Goal: Task Accomplishment & Management: Manage account settings

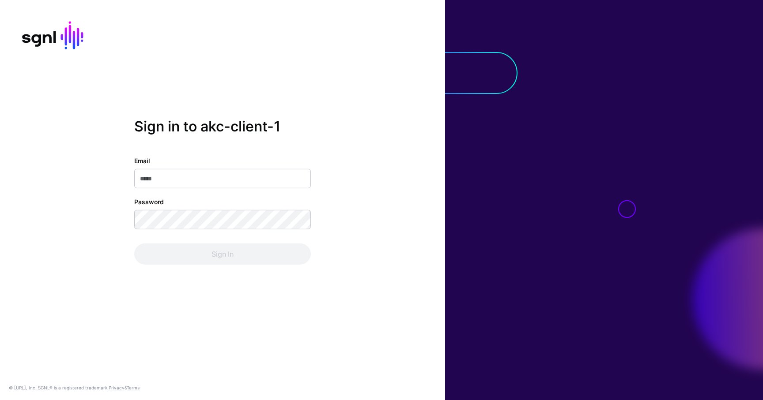
click at [202, 178] on input "Email" at bounding box center [222, 178] width 177 height 19
type input "**********"
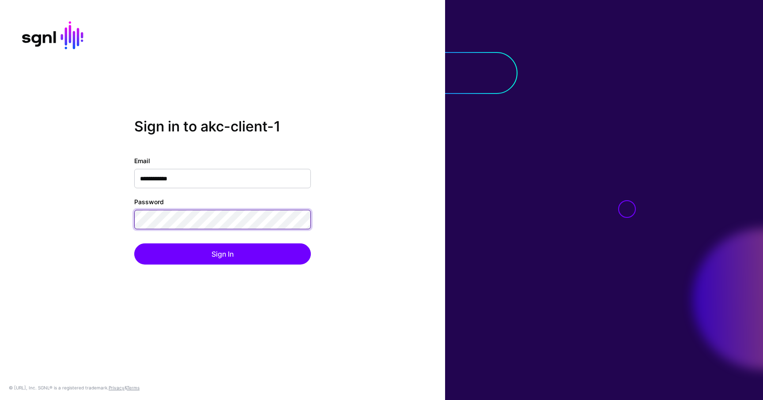
click at [134, 244] on button "Sign In" at bounding box center [222, 254] width 177 height 21
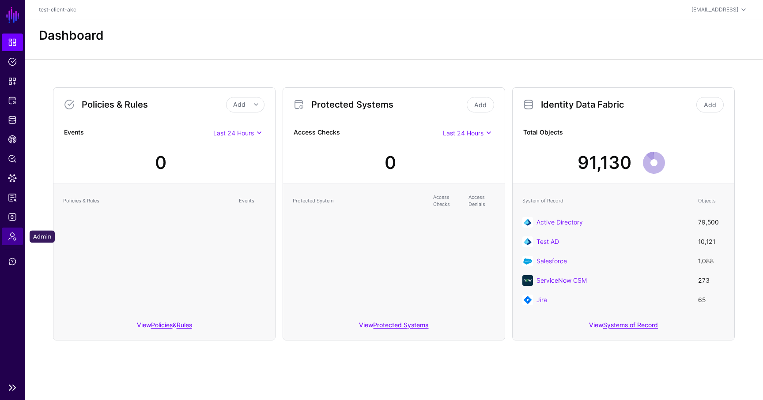
click at [12, 235] on span "Admin" at bounding box center [12, 236] width 9 height 9
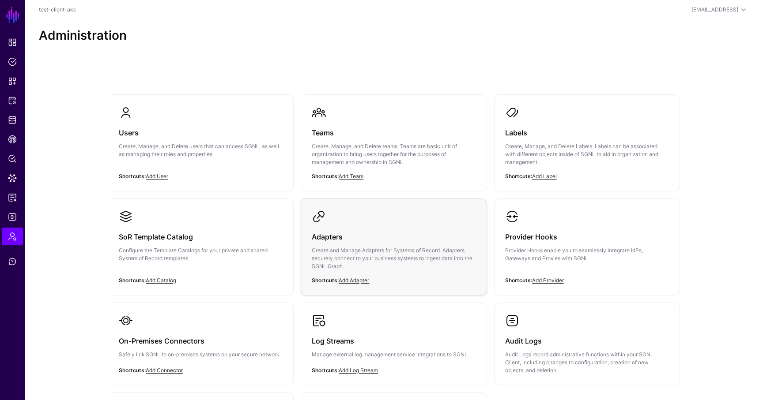
click at [335, 239] on h3 "Adapters" at bounding box center [394, 237] width 164 height 12
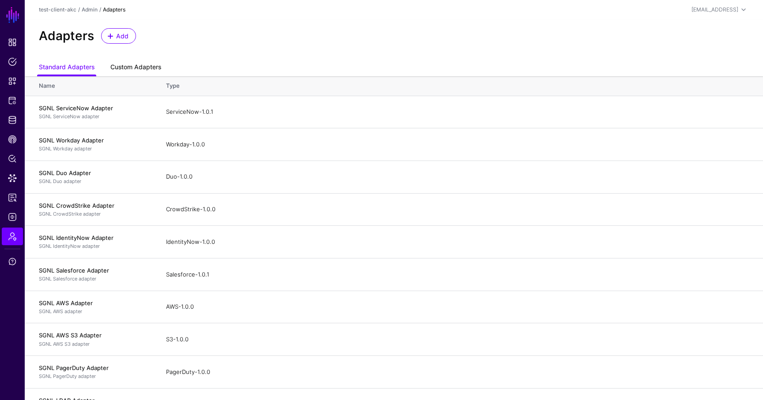
click at [134, 70] on link "Custom Adapters" at bounding box center [135, 68] width 51 height 17
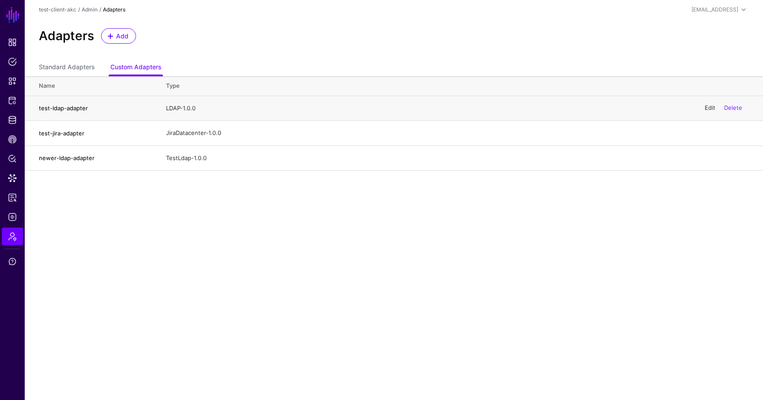
click at [710, 109] on link "Edit" at bounding box center [710, 108] width 11 height 7
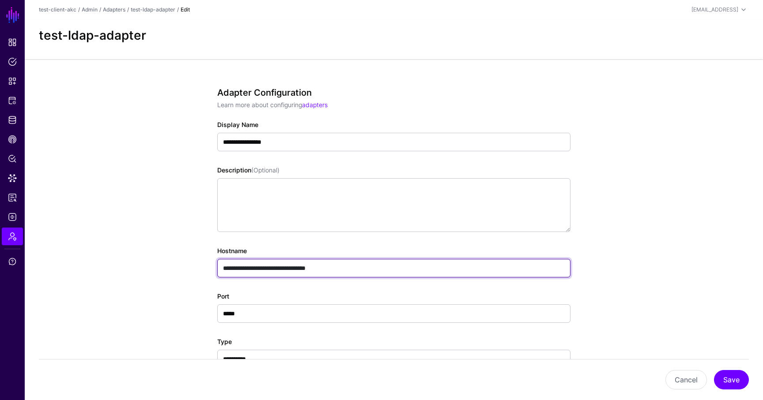
drag, startPoint x: 353, startPoint y: 269, endPoint x: 195, endPoint y: 266, distance: 158.5
click at [195, 266] on div "**********" at bounding box center [394, 350] width 410 height 583
paste input "******"
drag, startPoint x: 337, startPoint y: 267, endPoint x: 381, endPoint y: 269, distance: 44.2
click at [381, 269] on input "**********" at bounding box center [393, 268] width 353 height 19
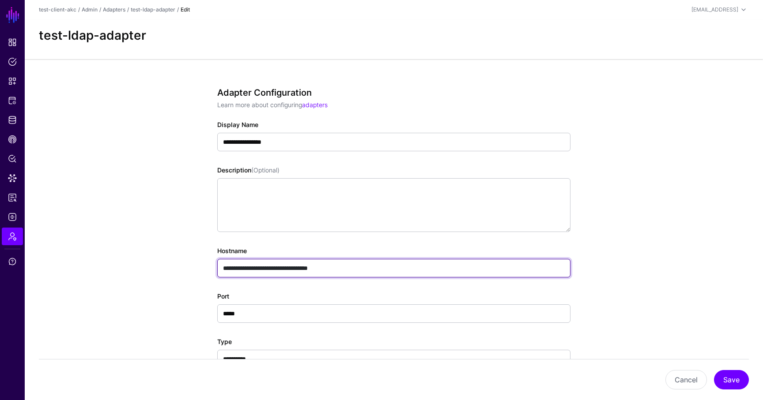
type input "**********"
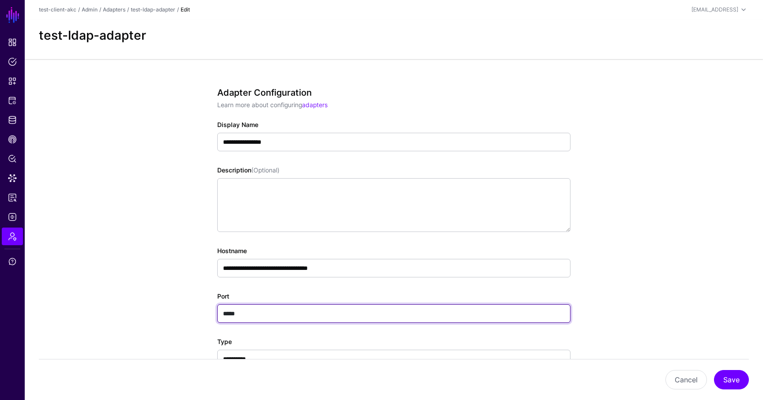
drag, startPoint x: 261, startPoint y: 316, endPoint x: 221, endPoint y: 314, distance: 39.8
click at [221, 314] on input "*****" at bounding box center [393, 314] width 353 height 19
paste input "text"
type input "*****"
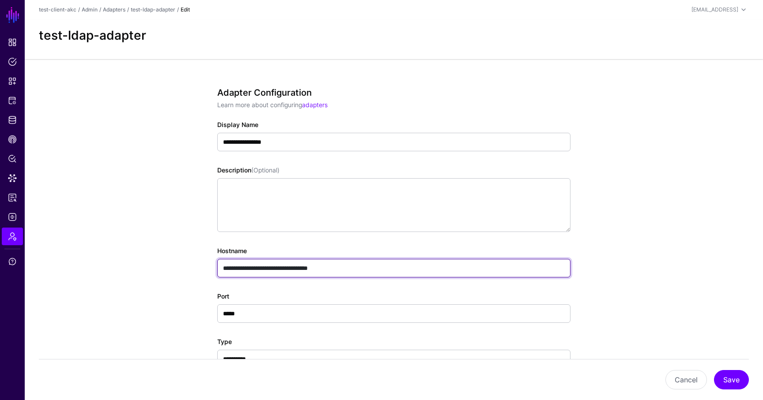
click at [346, 268] on input "**********" at bounding box center [393, 268] width 353 height 19
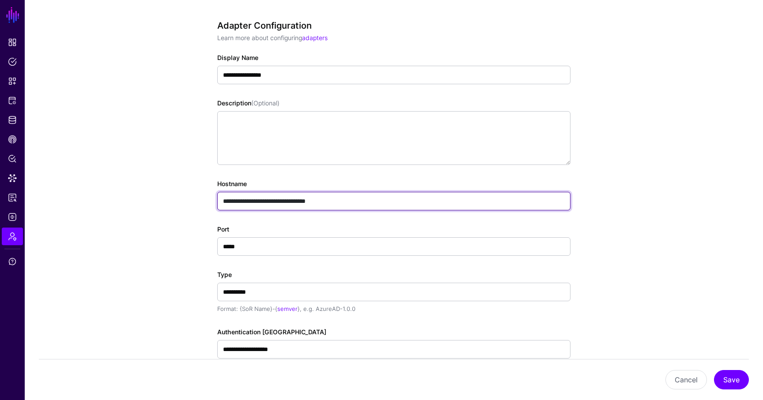
scroll to position [64, 0]
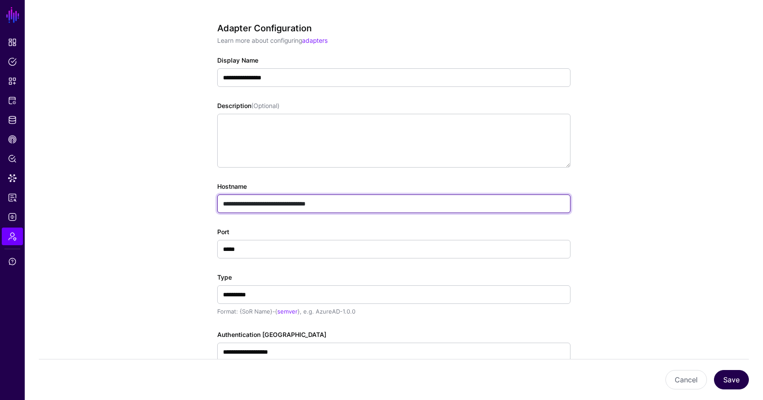
type input "**********"
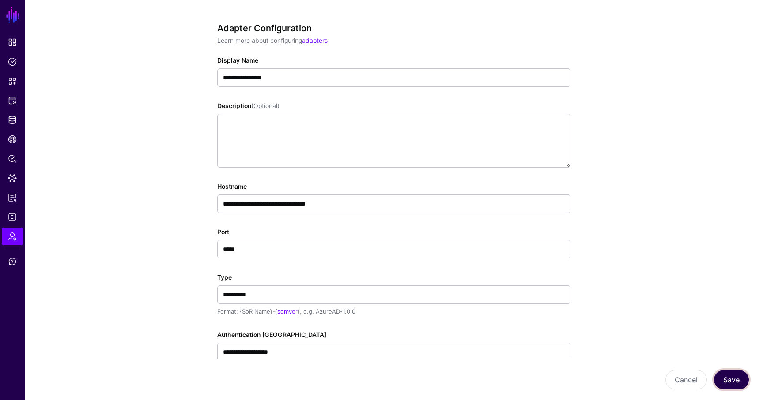
click at [727, 379] on button "Save" at bounding box center [731, 379] width 35 height 19
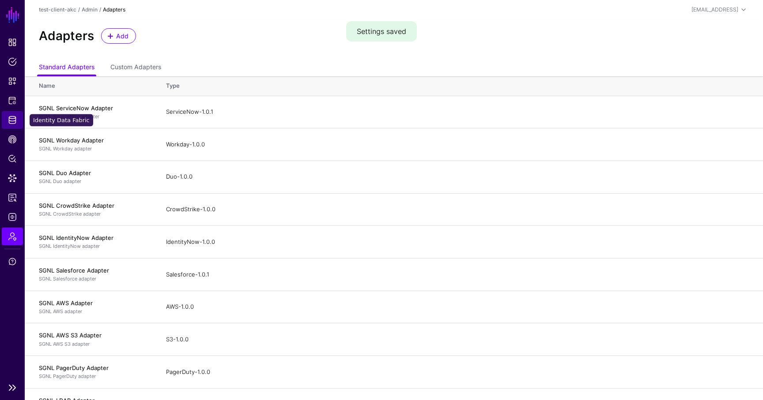
click at [14, 121] on span "Identity Data Fabric" at bounding box center [12, 120] width 9 height 9
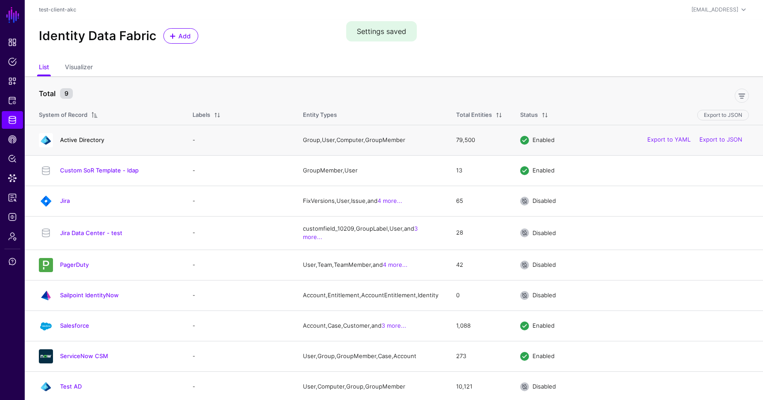
click at [92, 142] on link "Active Directory" at bounding box center [82, 139] width 44 height 7
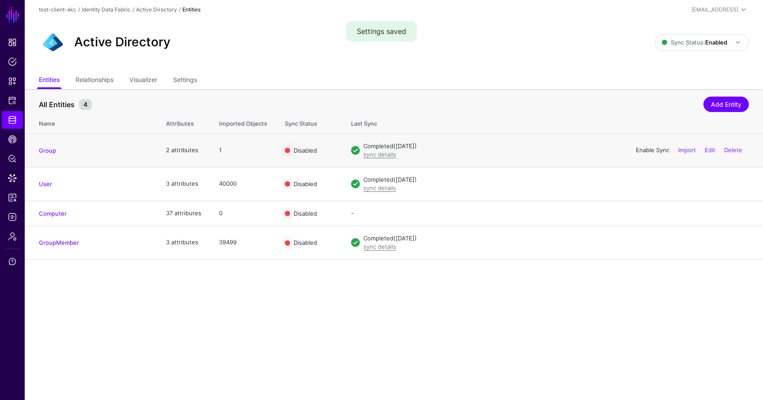
click at [648, 150] on link "Enable Sync" at bounding box center [653, 150] width 34 height 7
click at [645, 183] on link "Enable Sync" at bounding box center [653, 183] width 34 height 7
click at [653, 242] on link "Enable Sync" at bounding box center [653, 242] width 34 height 7
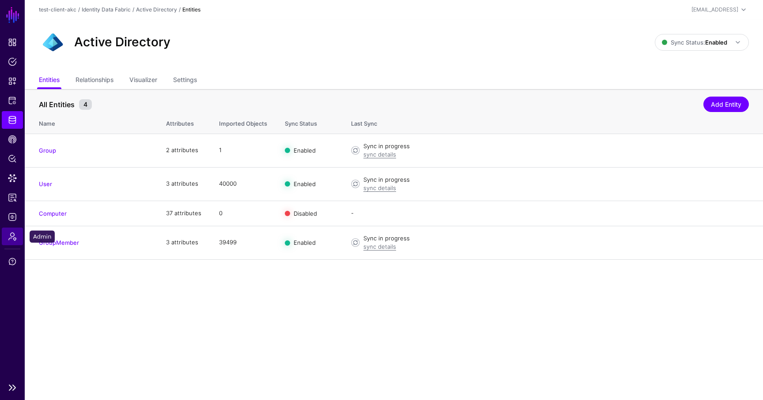
click at [13, 241] on span "Admin" at bounding box center [12, 236] width 9 height 9
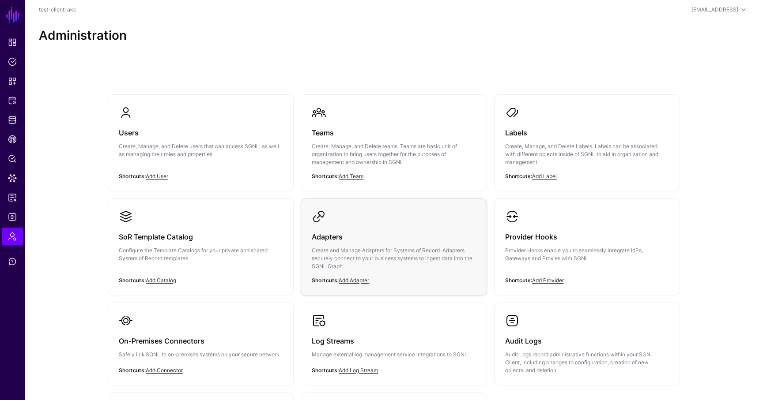
click at [362, 256] on p "Create and Manage Adapters for Systems of Record. Adapters securely connect to …" at bounding box center [394, 259] width 164 height 24
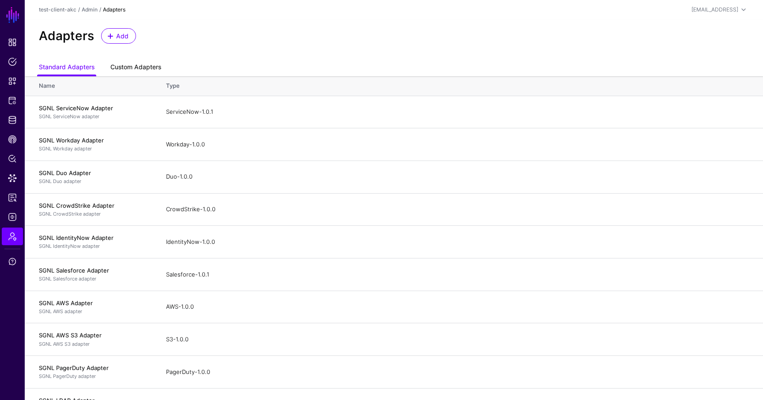
click at [128, 72] on link "Custom Adapters" at bounding box center [135, 68] width 51 height 17
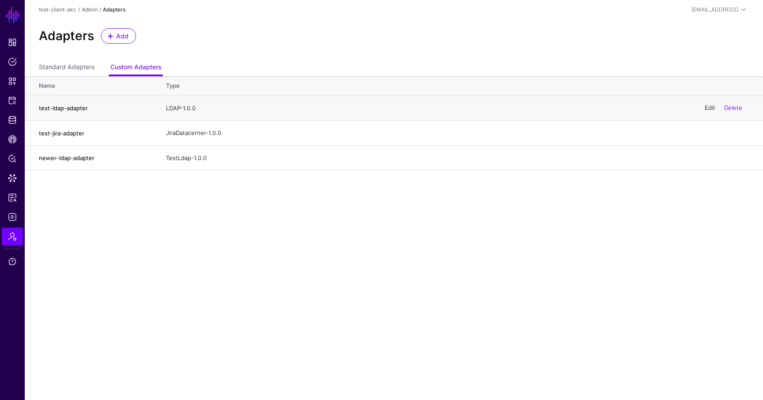
click at [710, 109] on link "Edit" at bounding box center [710, 108] width 11 height 7
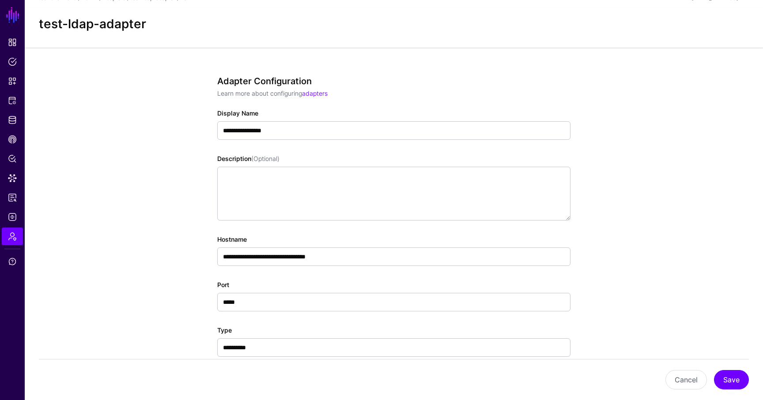
scroll to position [8, 0]
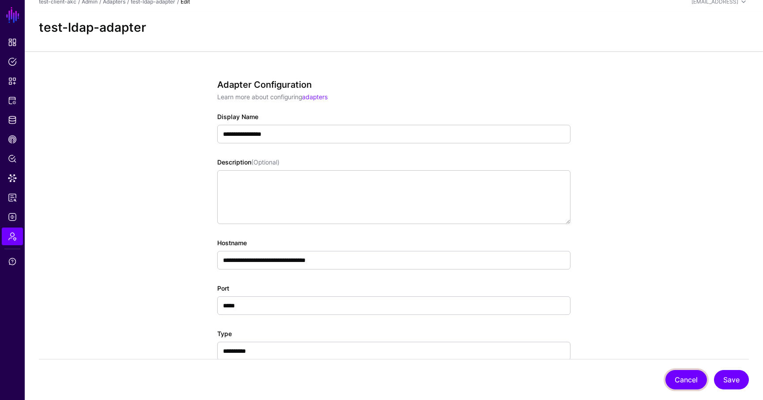
click at [692, 379] on button "Cancel" at bounding box center [686, 379] width 42 height 19
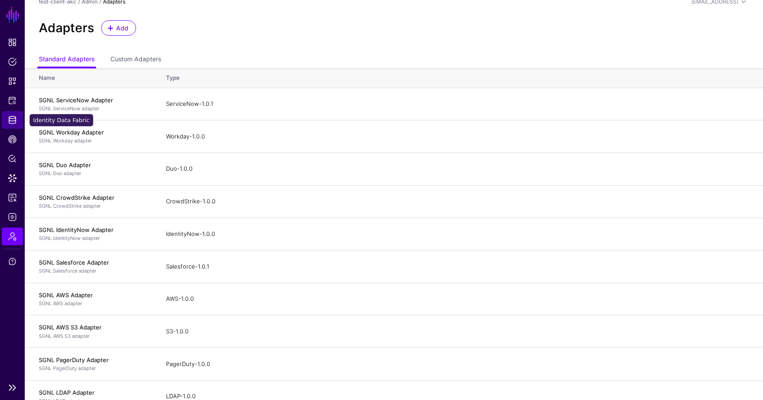
click at [9, 119] on span "Identity Data Fabric" at bounding box center [12, 120] width 9 height 9
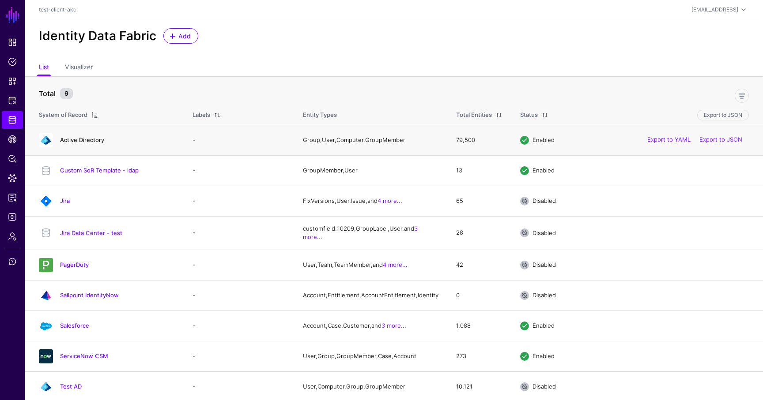
click at [87, 140] on link "Active Directory" at bounding box center [82, 139] width 44 height 7
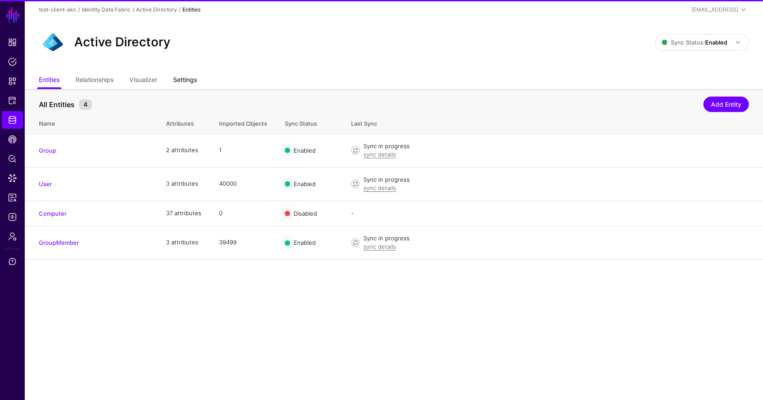
click at [187, 81] on link "Settings" at bounding box center [185, 80] width 24 height 17
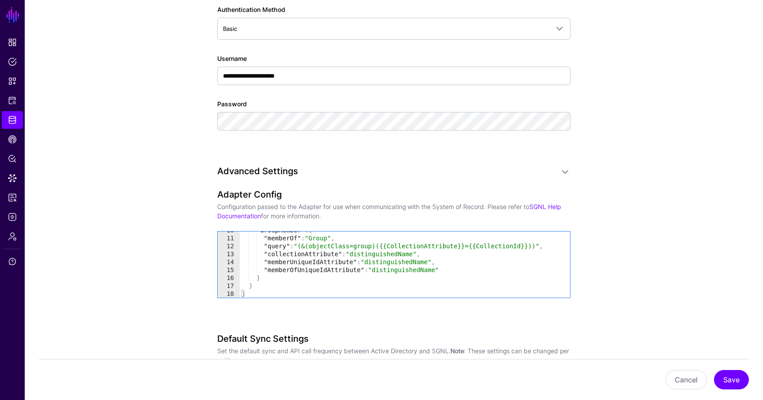
scroll to position [577, 0]
click at [13, 119] on span "Identity Data Fabric" at bounding box center [12, 120] width 9 height 9
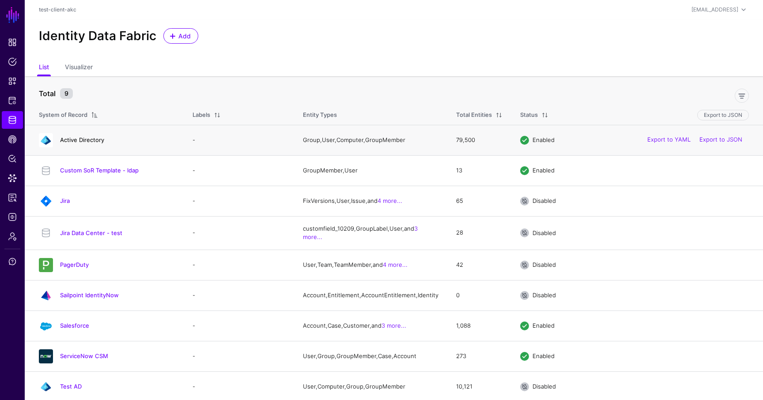
click at [80, 139] on link "Active Directory" at bounding box center [82, 139] width 44 height 7
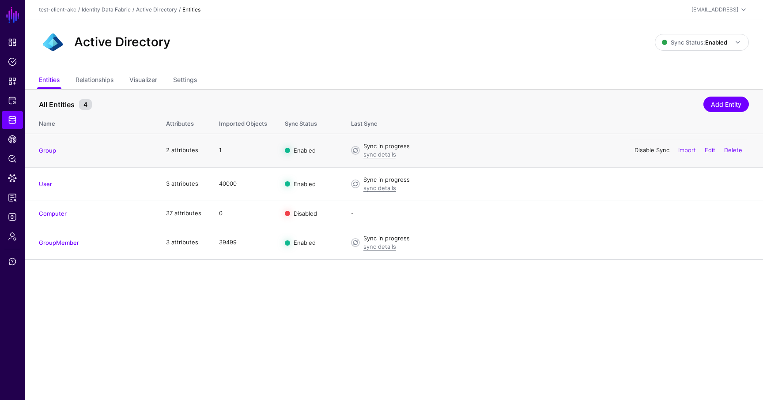
click at [641, 152] on link "Disable Sync" at bounding box center [652, 150] width 35 height 7
click at [655, 184] on link "Disable Sync" at bounding box center [652, 183] width 35 height 7
drag, startPoint x: 653, startPoint y: 244, endPoint x: 651, endPoint y: 136, distance: 108.2
click at [653, 244] on link "Disable Sync" at bounding box center [652, 242] width 35 height 7
click at [653, 151] on link "Enable Sync" at bounding box center [653, 150] width 34 height 7
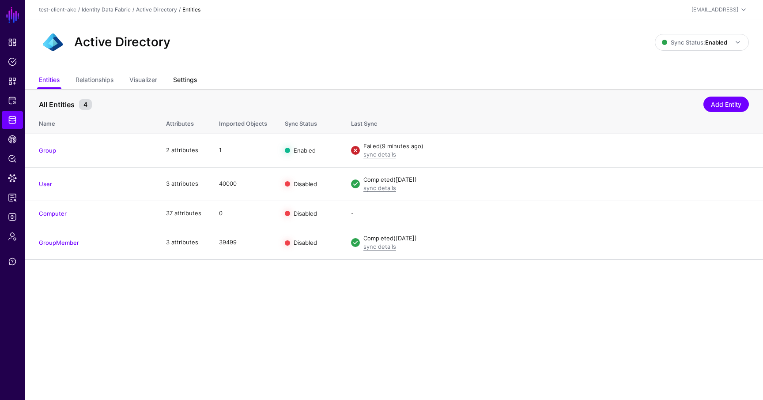
click at [183, 78] on link "Settings" at bounding box center [185, 80] width 24 height 17
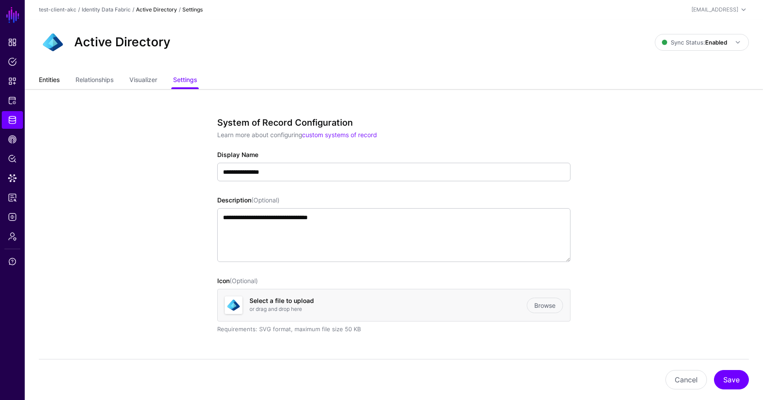
click at [42, 80] on link "Entities" at bounding box center [49, 80] width 21 height 17
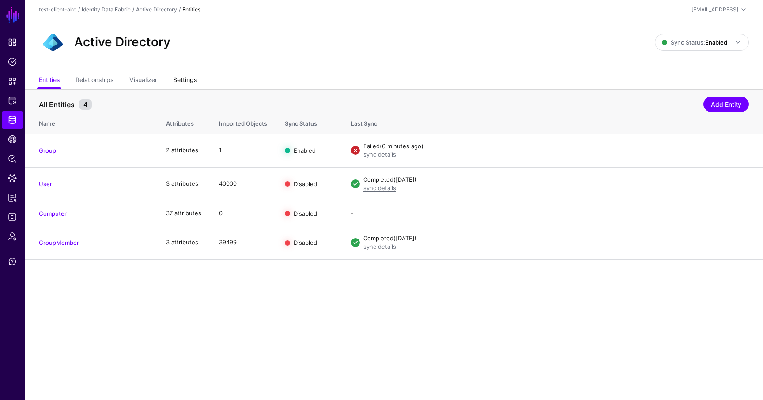
click at [183, 80] on link "Settings" at bounding box center [185, 80] width 24 height 17
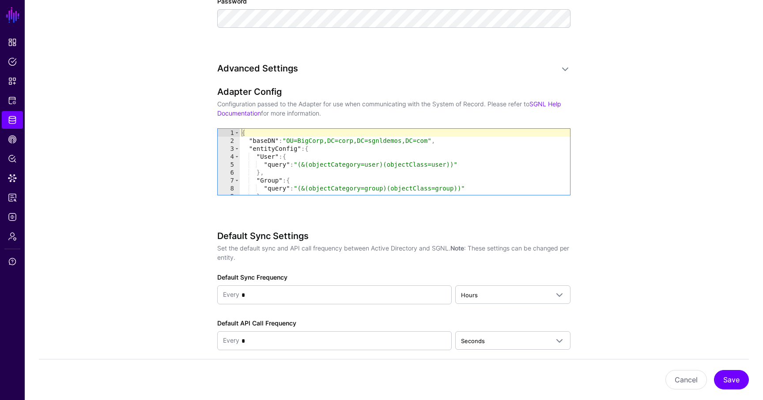
scroll to position [700, 0]
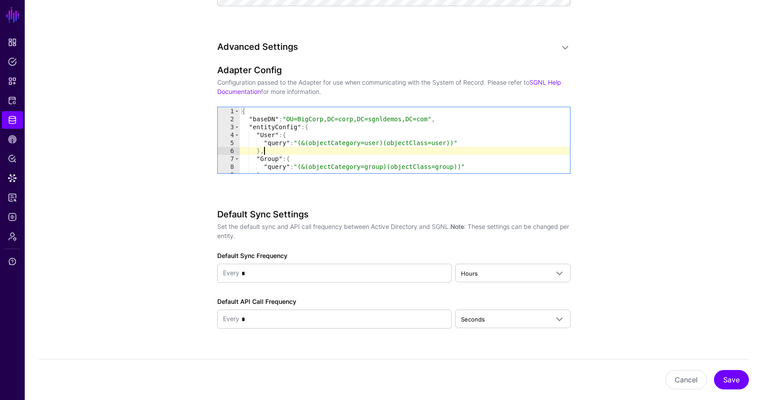
click at [310, 148] on div "{ "baseDN" : "OU=BigCorp,DC=corp,DC=sgnldemos,DC=com" , "entityConfig" : { "Use…" at bounding box center [405, 148] width 330 height 82
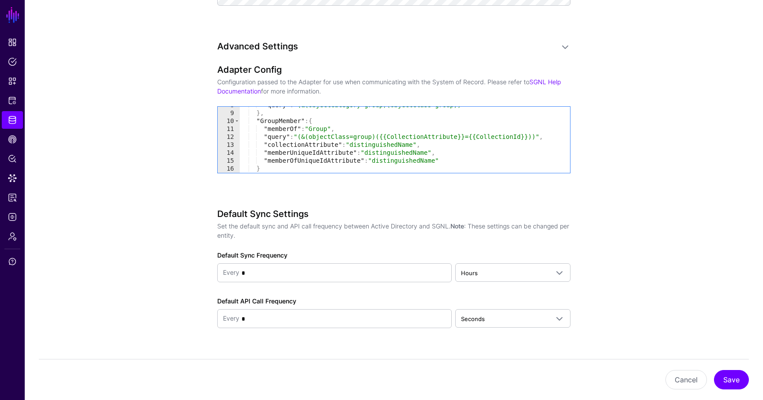
scroll to position [63, 0]
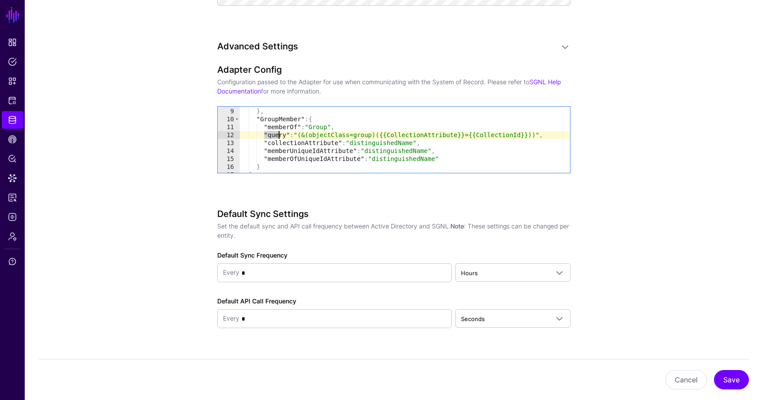
drag, startPoint x: 263, startPoint y: 133, endPoint x: 285, endPoint y: 135, distance: 22.1
click at [279, 133] on div ""query" : "(&(objectCategory=group)(objectClass=group))" } , "GroupMember" : { …" at bounding box center [405, 140] width 330 height 82
click at [345, 136] on div ""query" : "(&(objectCategory=group)(objectClass=group))" } , "GroupMember" : { …" at bounding box center [405, 140] width 330 height 82
click at [344, 136] on div ""query" : "(&(objectCategory=group)(objectClass=group))" } , "GroupMember" : { …" at bounding box center [405, 140] width 330 height 82
click at [364, 134] on div ""query" : "(&(objectCategory=group)(objectClass=group))" } , "GroupMember" : { …" at bounding box center [405, 140] width 330 height 82
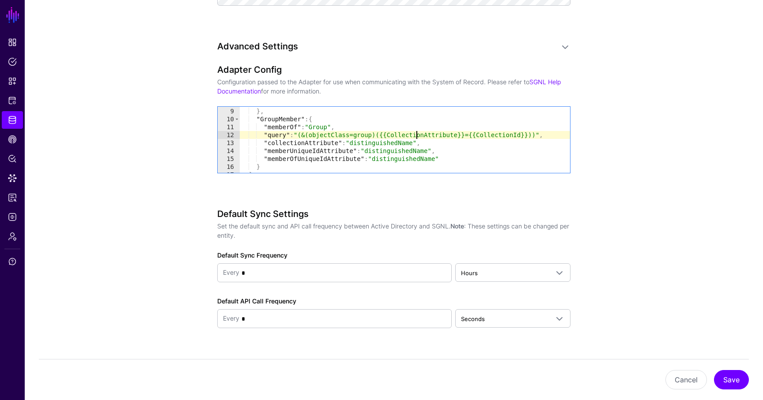
click at [417, 135] on div ""query" : "(&(objectCategory=group)(objectClass=group))" } , "GroupMember" : { …" at bounding box center [405, 140] width 330 height 82
click at [512, 134] on div ""query" : "(&(objectCategory=group)(objectClass=group))" } , "GroupMember" : { …" at bounding box center [405, 140] width 330 height 82
click at [508, 136] on div ""query" : "(&(objectCategory=group)(objectClass=group))" } , "GroupMember" : { …" at bounding box center [405, 140] width 330 height 82
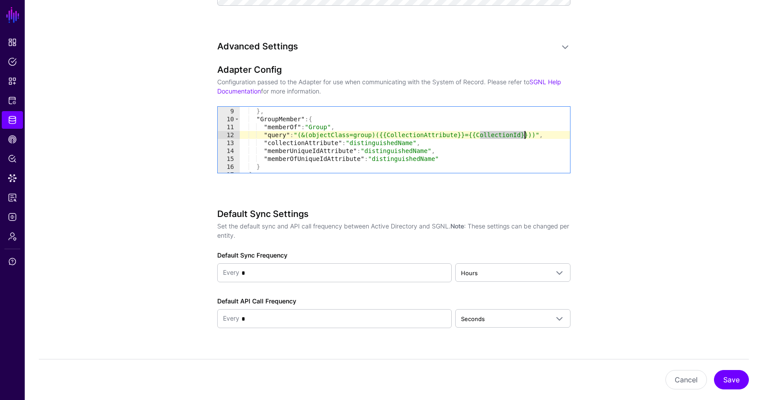
click at [508, 136] on div ""query" : "(&(objectCategory=group)(objectClass=group))" } , "GroupMember" : { …" at bounding box center [405, 140] width 330 height 82
click at [424, 135] on div ""query" : "(&(objectCategory=group)(objectClass=group))" } , "GroupMember" : { …" at bounding box center [405, 140] width 330 height 82
click at [306, 143] on div ""query" : "(&(objectCategory=group)(objectClass=group))" } , "GroupMember" : { …" at bounding box center [405, 140] width 330 height 82
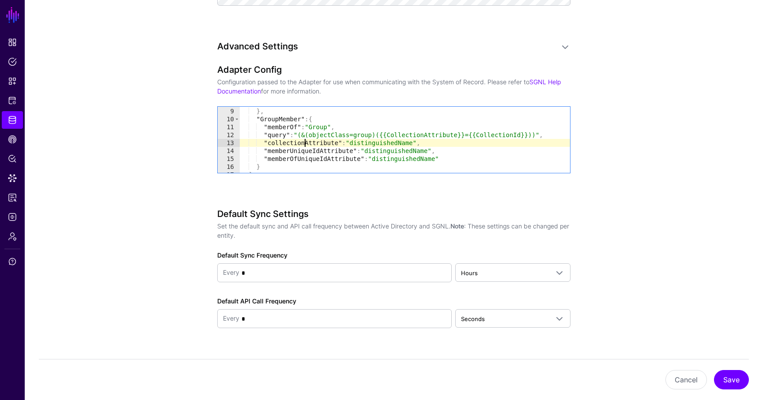
click at [306, 143] on div ""query" : "(&(objectCategory=group)(objectClass=group))" } , "GroupMember" : { …" at bounding box center [405, 140] width 330 height 82
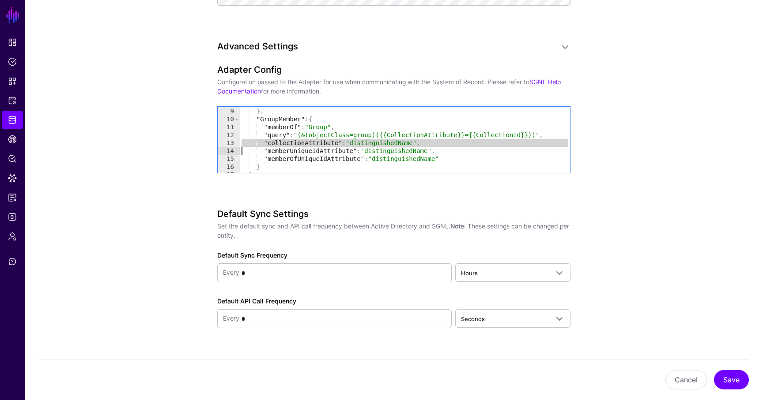
click at [306, 143] on div ""query" : "(&(objectCategory=group)(objectClass=group))" } , "GroupMember" : { …" at bounding box center [405, 140] width 330 height 82
click at [362, 142] on div ""query" : "(&(objectCategory=group)(objectClass=group))" } , "GroupMember" : { …" at bounding box center [405, 140] width 330 height 82
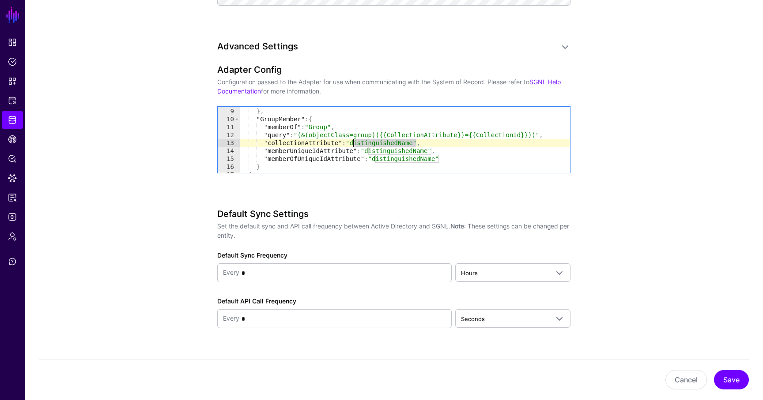
click at [406, 133] on div ""query" : "(&(objectCategory=group)(objectClass=group))" } , "GroupMember" : { …" at bounding box center [405, 140] width 330 height 82
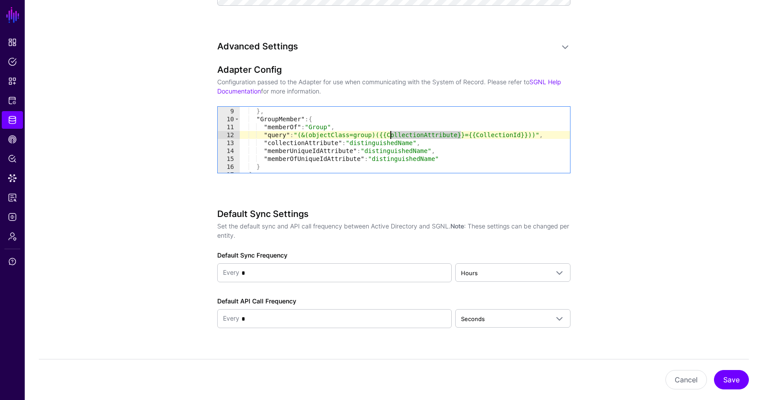
click at [406, 133] on div ""query" : "(&(objectCategory=group)(objectClass=group))" } , "GroupMember" : { …" at bounding box center [405, 140] width 330 height 82
click at [416, 134] on div ""query" : "(&(objectCategory=group)(objectClass=group))" } , "GroupMember" : { …" at bounding box center [405, 140] width 330 height 82
click at [507, 135] on div ""query" : "(&(objectCategory=group)(objectClass=group))" } , "GroupMember" : { …" at bounding box center [405, 140] width 330 height 82
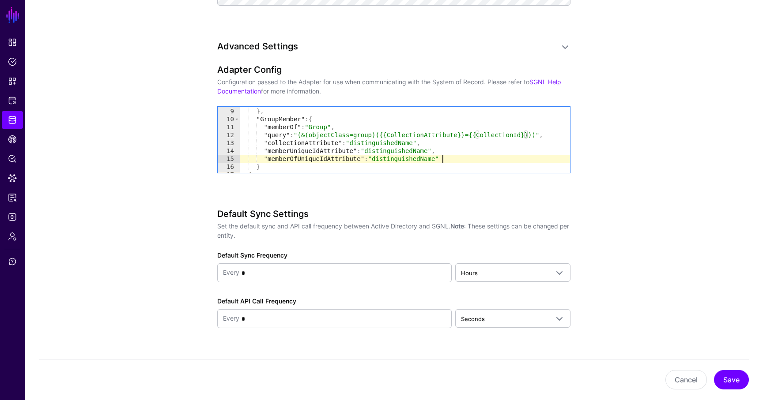
click at [458, 159] on div ""query" : "(&(objectCategory=group)(objectClass=group))" } , "GroupMember" : { …" at bounding box center [405, 140] width 330 height 82
type textarea "**********"
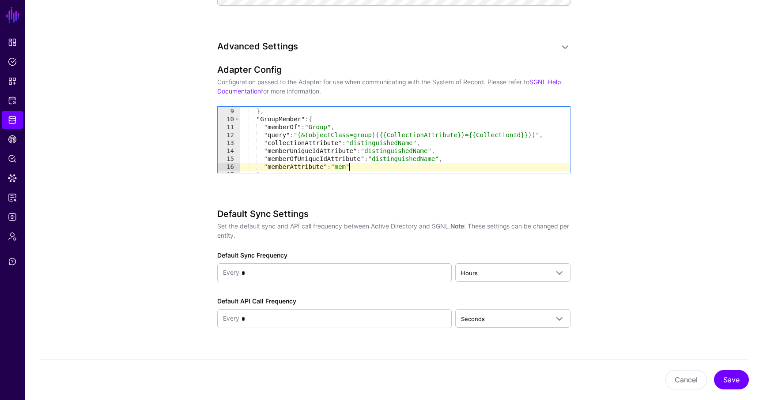
scroll to position [0, 8]
click at [549, 134] on div ""query" : "(&(objectCategory=group)(objectClass=group))" } , "GroupMember" : { …" at bounding box center [405, 140] width 330 height 82
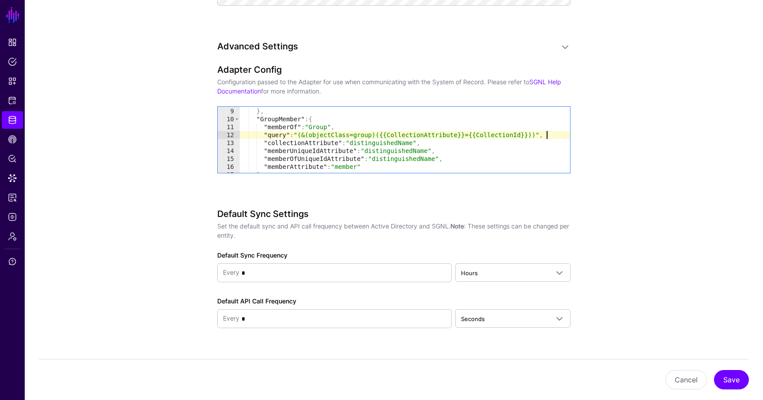
click at [541, 136] on div ""query" : "(&(objectCategory=group)(objectClass=group))" } , "GroupMember" : { …" at bounding box center [405, 140] width 330 height 82
click at [543, 133] on div ""query" : "(&(objectCategory=group)(objectClass=group))" } , "GroupMember" : { …" at bounding box center [405, 140] width 330 height 82
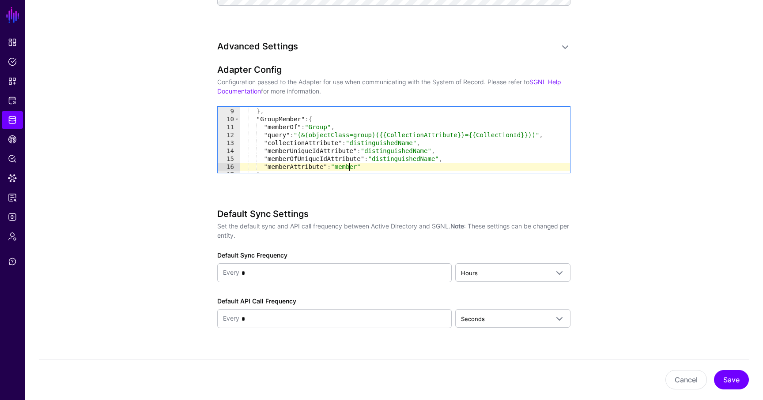
click at [350, 166] on div ""query" : "(&(objectCategory=group)(objectClass=group))" } , "GroupMember" : { …" at bounding box center [405, 140] width 330 height 82
click at [298, 160] on div ""query" : "(&(objectCategory=group)(objectClass=group))" } , "GroupMember" : { …" at bounding box center [405, 140] width 330 height 82
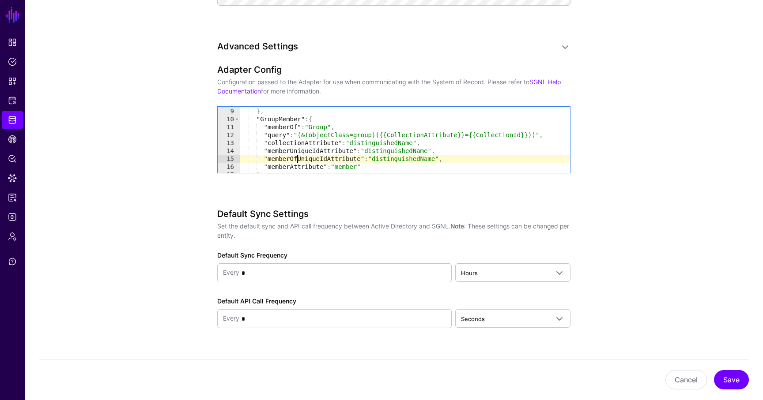
click at [302, 151] on div ""query" : "(&(objectCategory=group)(objectClass=group))" } , "GroupMember" : { …" at bounding box center [405, 140] width 330 height 82
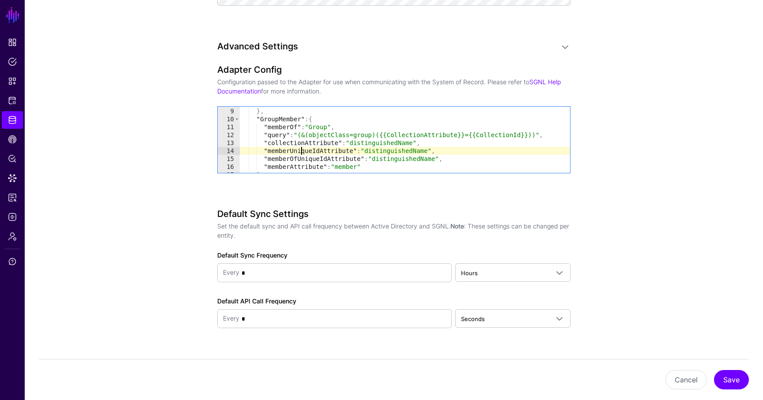
click at [302, 151] on div ""query" : "(&(objectCategory=group)(objectClass=group))" } , "GroupMember" : { …" at bounding box center [405, 140] width 330 height 82
click at [383, 149] on div ""query" : "(&(objectCategory=group)(objectClass=group))" } , "GroupMember" : { …" at bounding box center [405, 140] width 330 height 82
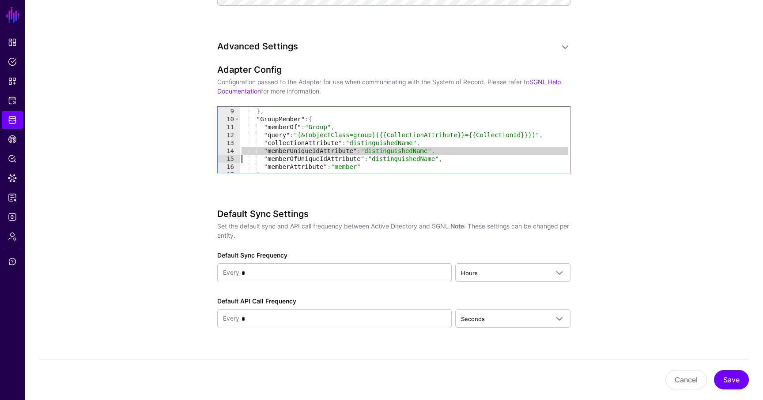
click at [383, 149] on div ""query" : "(&(objectCategory=group)(objectClass=group))" } , "GroupMember" : { …" at bounding box center [405, 140] width 330 height 82
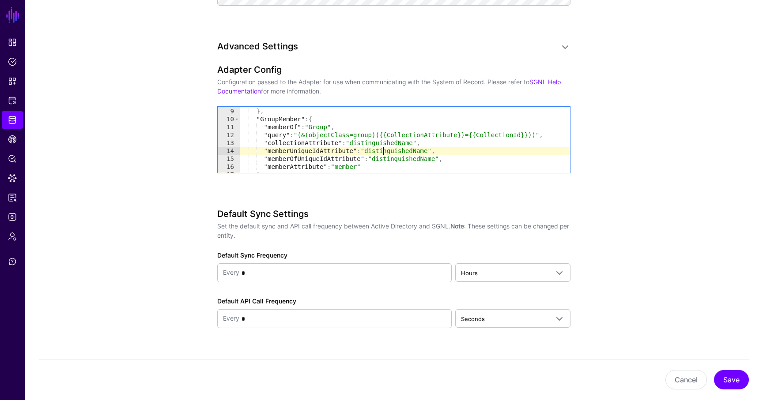
click at [383, 149] on div ""query" : "(&(objectCategory=group)(objectClass=group))" } , "GroupMember" : { …" at bounding box center [405, 140] width 330 height 82
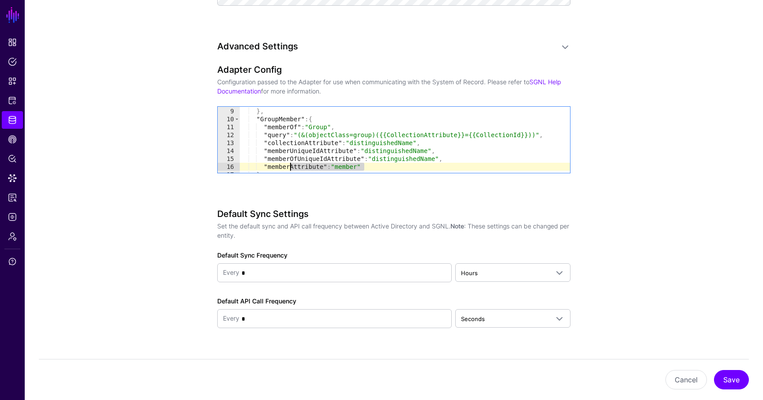
drag, startPoint x: 364, startPoint y: 165, endPoint x: 290, endPoint y: 169, distance: 73.8
click at [290, 169] on div ""query" : "(&(objectCategory=group)(objectClass=group))" } , "GroupMember" : { …" at bounding box center [405, 140] width 330 height 82
click at [432, 135] on div ""query" : "(&(objectCategory=group)(objectClass=group))" } , "GroupMember" : { …" at bounding box center [405, 140] width 330 height 82
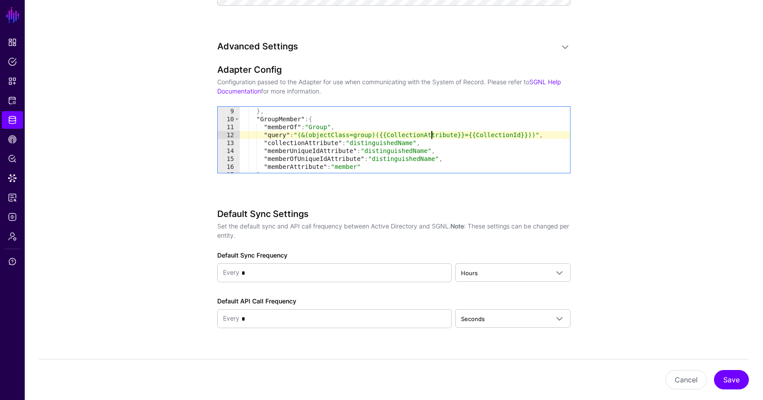
click at [431, 135] on div ""query" : "(&(objectCategory=group)(objectClass=group))" } , "GroupMember" : { …" at bounding box center [405, 140] width 330 height 82
click at [414, 135] on div ""query" : "(&(objectCategory=group)(objectClass=group))" } , "GroupMember" : { …" at bounding box center [405, 140] width 330 height 82
click at [304, 143] on div ""query" : "(&(objectCategory=group)(objectClass=group))" } , "GroupMember" : { …" at bounding box center [405, 140] width 330 height 82
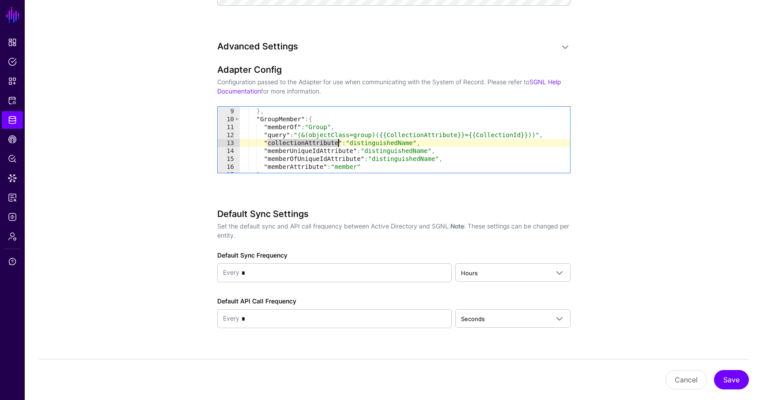
click at [304, 143] on div ""query" : "(&(objectCategory=group)(objectClass=group))" } , "GroupMember" : { …" at bounding box center [405, 140] width 330 height 82
click at [303, 143] on div ""query" : "(&(objectCategory=group)(objectClass=group))" } , "GroupMember" : { …" at bounding box center [405, 140] width 330 height 82
click at [296, 151] on div ""query" : "(&(objectCategory=group)(objectClass=group))" } , "GroupMember" : { …" at bounding box center [405, 140] width 330 height 82
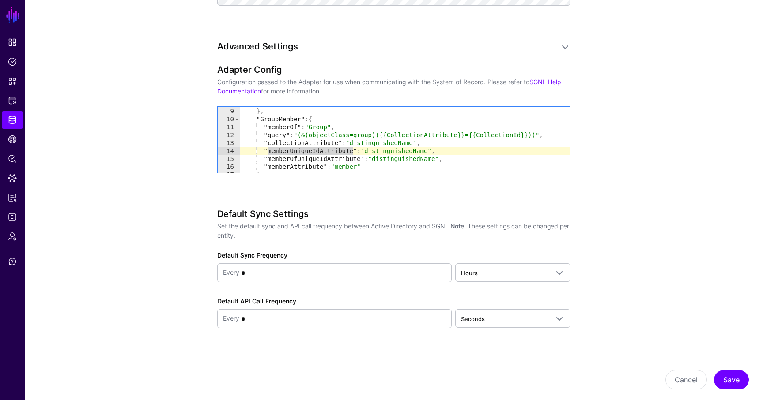
click at [296, 151] on div ""query" : "(&(objectCategory=group)(objectClass=group))" } , "GroupMember" : { …" at bounding box center [405, 140] width 330 height 82
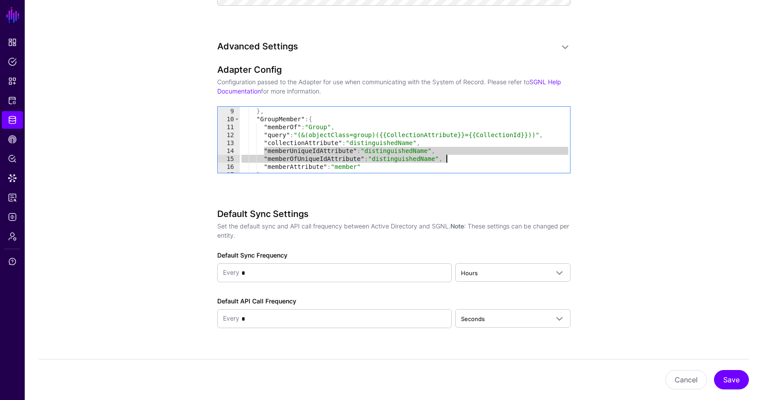
drag, startPoint x: 263, startPoint y: 147, endPoint x: 451, endPoint y: 159, distance: 188.0
click at [451, 159] on div ""query" : "(&(objectCategory=group)(objectClass=group))" } , "GroupMember" : { …" at bounding box center [405, 140] width 330 height 82
click at [457, 160] on div ""query" : "(&(objectCategory=group)(objectClass=group))" } , "GroupMember" : { …" at bounding box center [405, 140] width 330 height 82
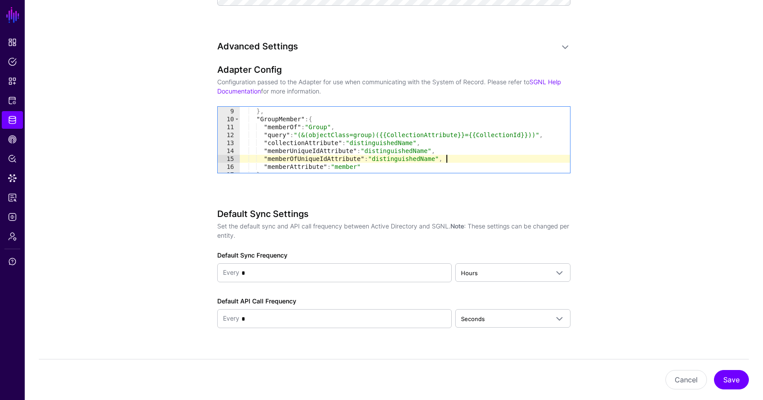
click at [390, 159] on div ""query" : "(&(objectCategory=group)(objectClass=group))" } , "GroupMember" : { …" at bounding box center [405, 140] width 330 height 82
click at [391, 159] on div ""query" : "(&(objectCategory=group)(objectClass=group))" } , "GroupMember" : { …" at bounding box center [405, 140] width 330 height 82
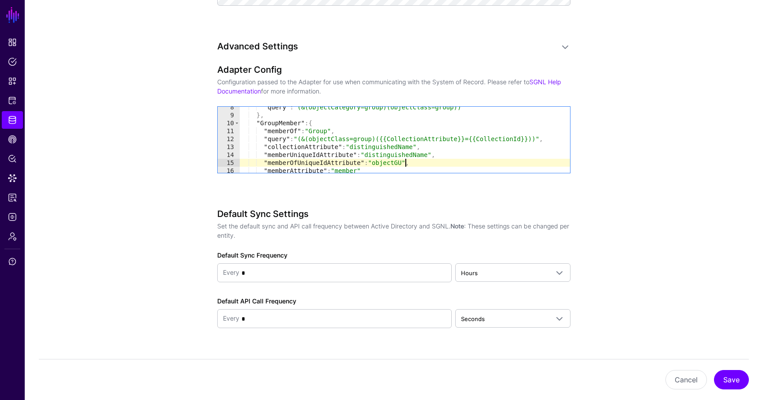
scroll to position [0, 12]
click at [388, 162] on div ""query" : "(&(objectCategory=group)(objectClass=group))" } , "GroupMember" : { …" at bounding box center [405, 144] width 330 height 82
click at [394, 163] on div ""query" : "(&(objectCategory=group)(objectClass=group))" } , "GroupMember" : { …" at bounding box center [405, 144] width 330 height 82
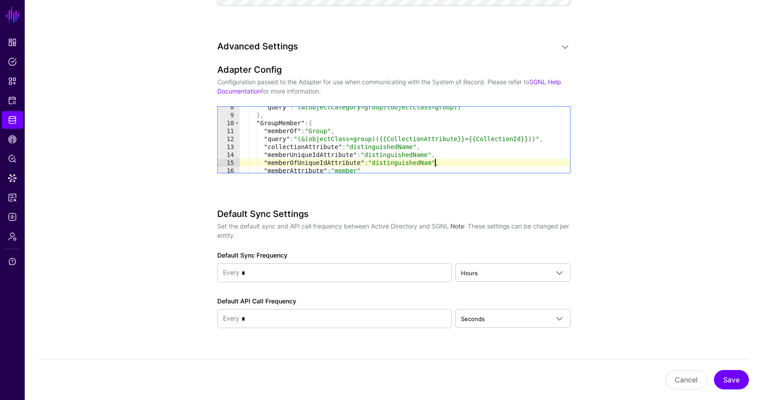
scroll to position [0, 14]
click at [454, 162] on div ""query" : "(&(objectCategory=group)(objectClass=group))" } , "GroupMember" : { …" at bounding box center [405, 144] width 330 height 82
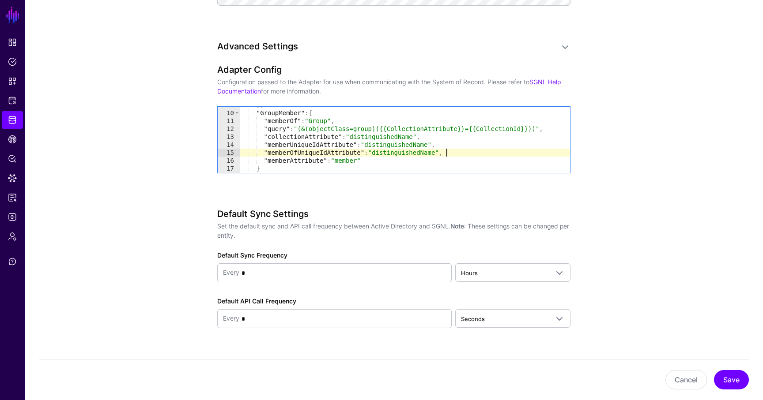
scroll to position [76, 0]
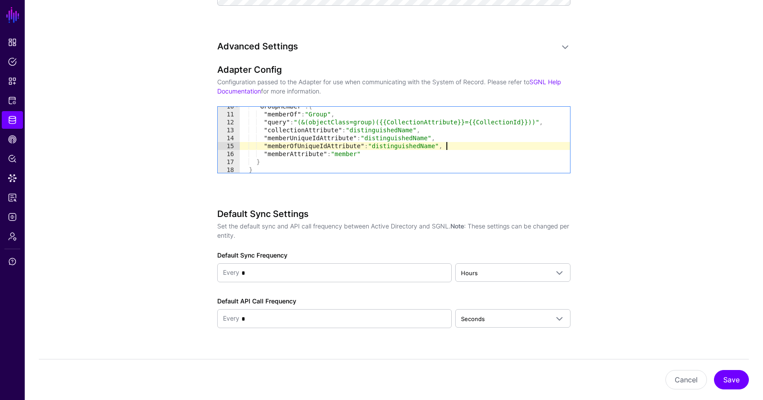
click at [402, 139] on div ""GroupMember" : { "memberOf" : "Group" , "query" : "(&(objectClass=group)({{Col…" at bounding box center [405, 143] width 330 height 82
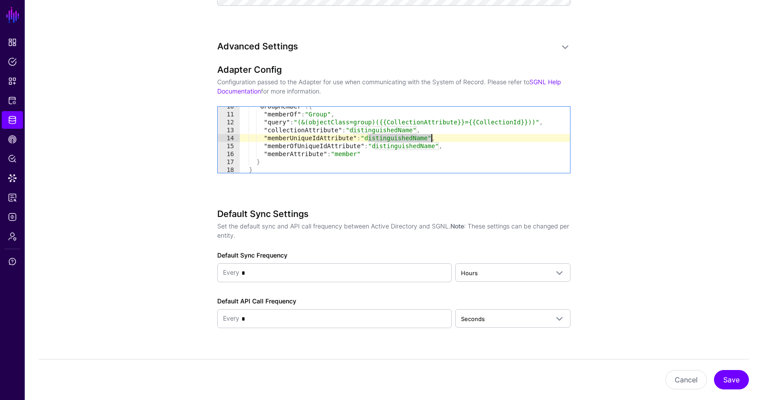
click at [402, 139] on div ""GroupMember" : { "memberOf" : "Group" , "query" : "(&(objectClass=group)({{Col…" at bounding box center [405, 143] width 330 height 82
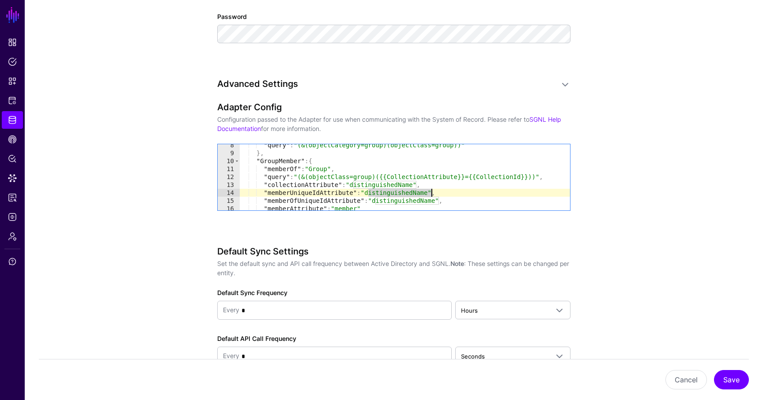
scroll to position [661, 0]
type textarea "**********"
